Goal: Check status: Check status

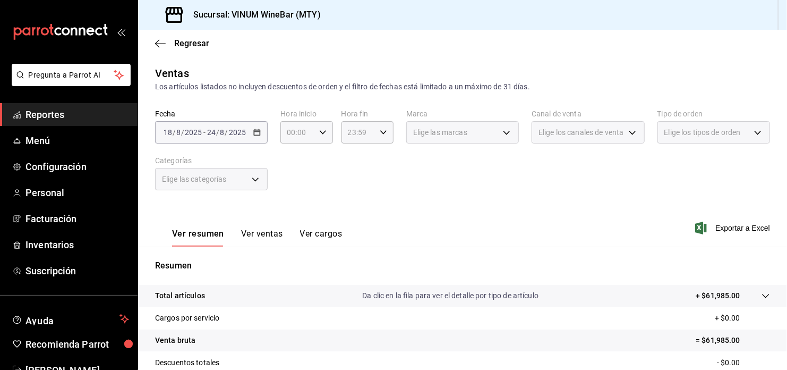
scroll to position [139, 0]
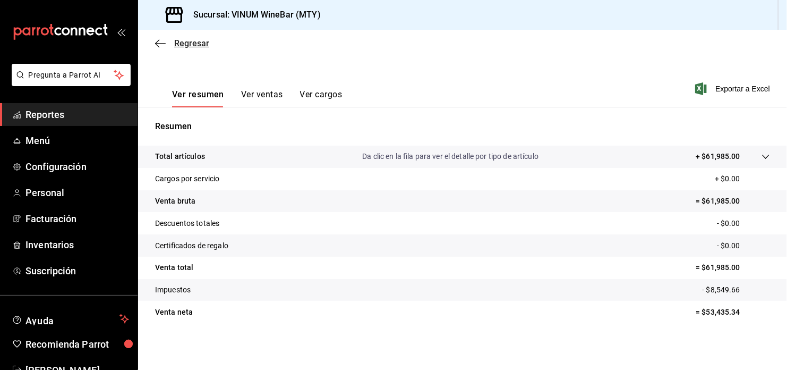
click at [156, 45] on icon "button" at bounding box center [160, 44] width 11 height 10
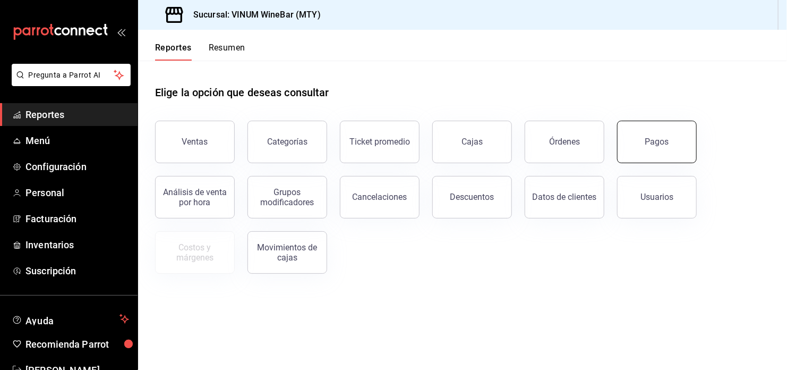
click at [680, 132] on button "Pagos" at bounding box center [657, 142] width 80 height 42
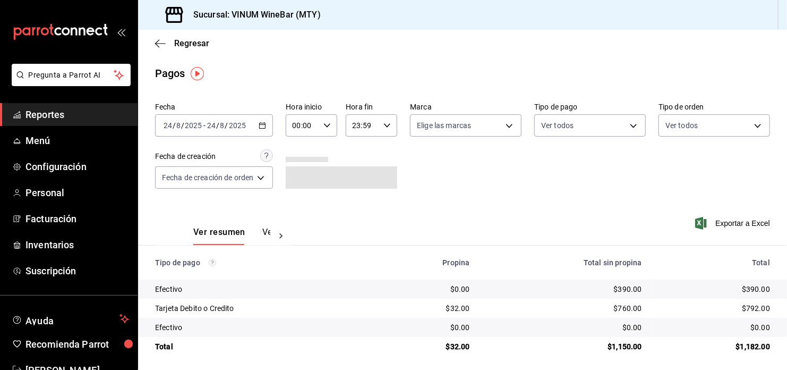
click at [265, 124] on icon "button" at bounding box center [262, 125] width 7 height 7
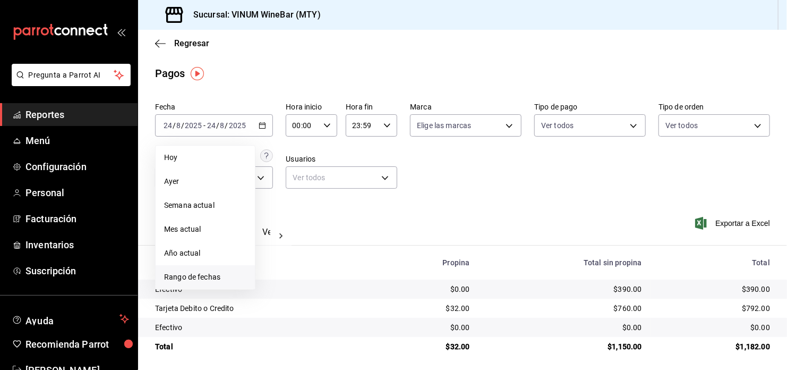
click at [192, 279] on span "Rango de fechas" at bounding box center [205, 276] width 82 height 11
click at [277, 268] on abbr "18" at bounding box center [277, 265] width 7 height 7
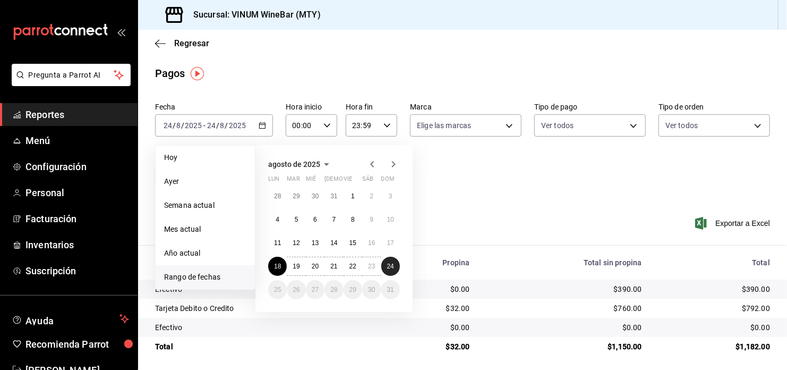
click at [389, 272] on button "24" at bounding box center [390, 266] width 19 height 19
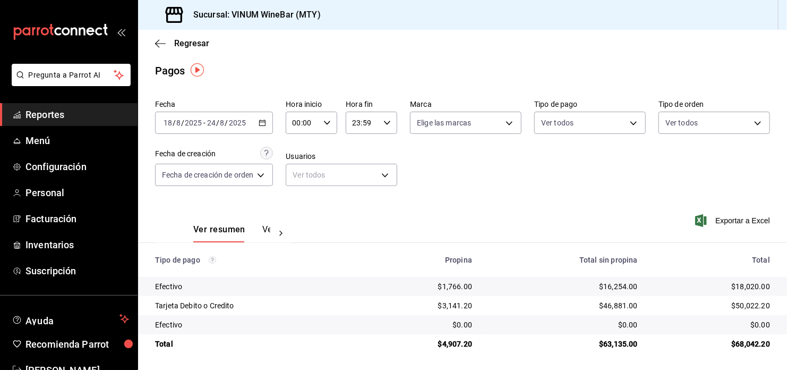
scroll to position [4, 0]
